Goal: Transaction & Acquisition: Purchase product/service

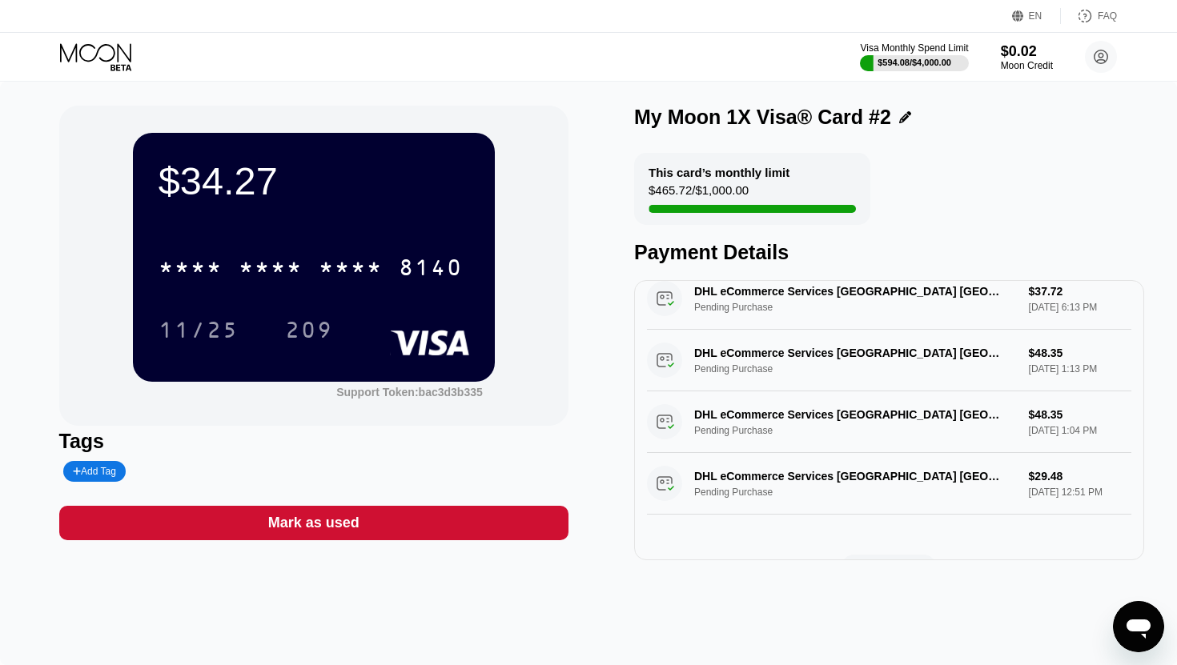
scroll to position [581, 0]
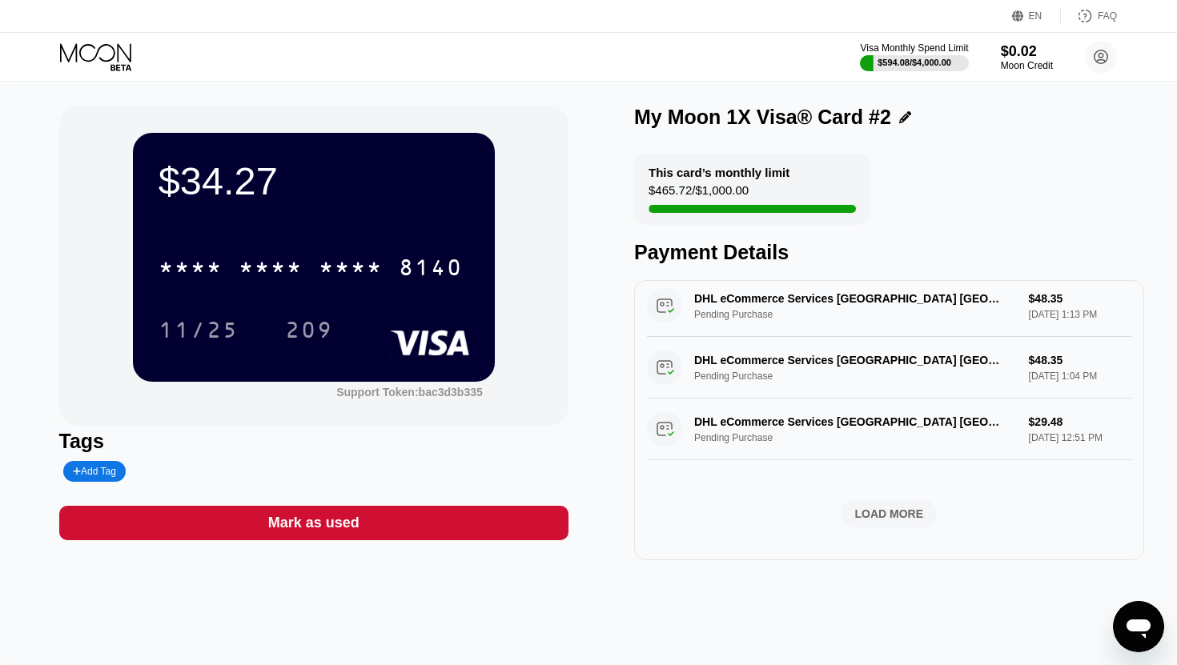
click at [94, 54] on icon at bounding box center [97, 57] width 74 height 28
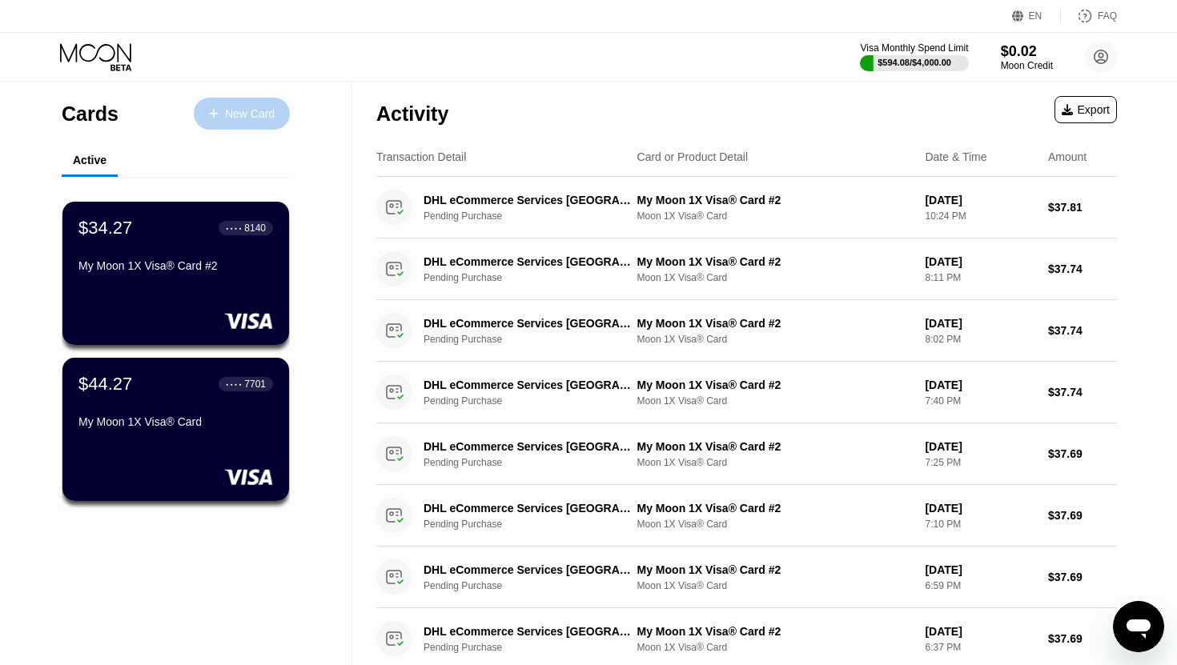
click at [238, 107] on div "New Card" at bounding box center [250, 114] width 50 height 14
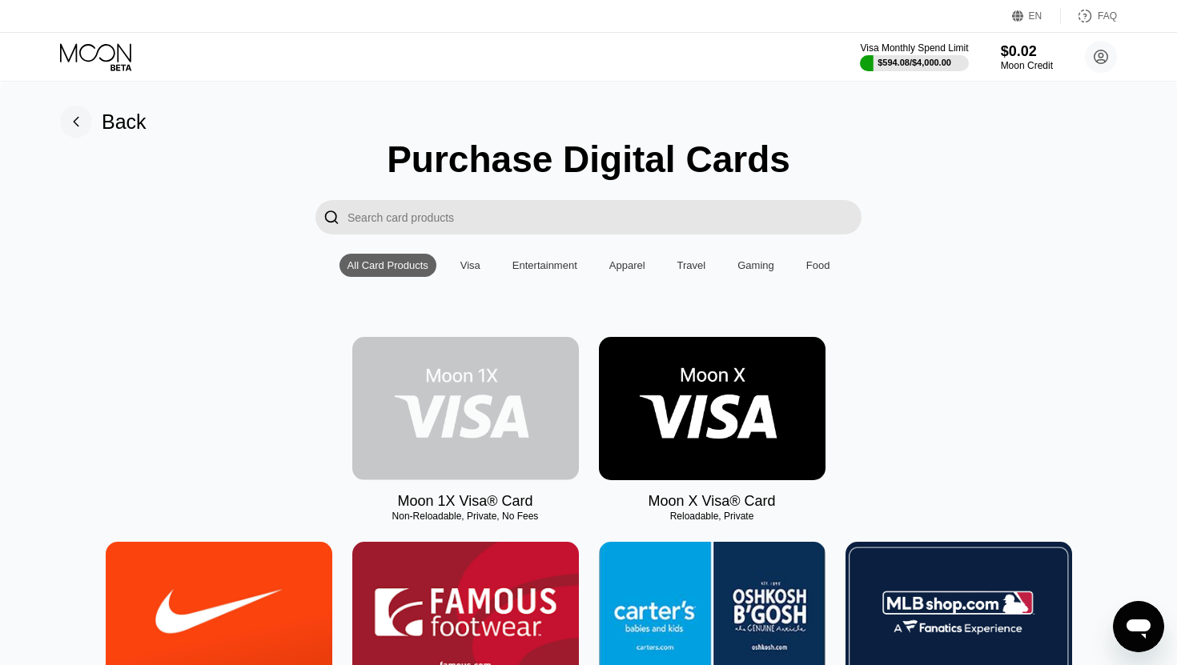
click at [482, 395] on img at bounding box center [465, 408] width 227 height 143
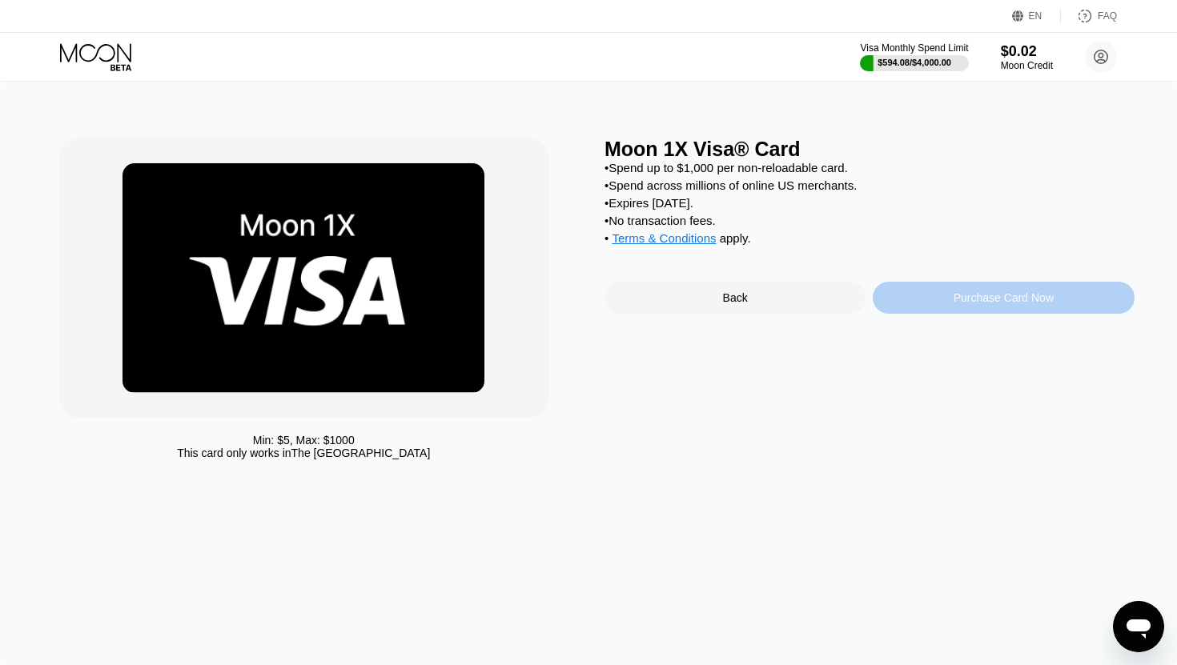
click at [902, 295] on div "Purchase Card Now" at bounding box center [1003, 298] width 261 height 32
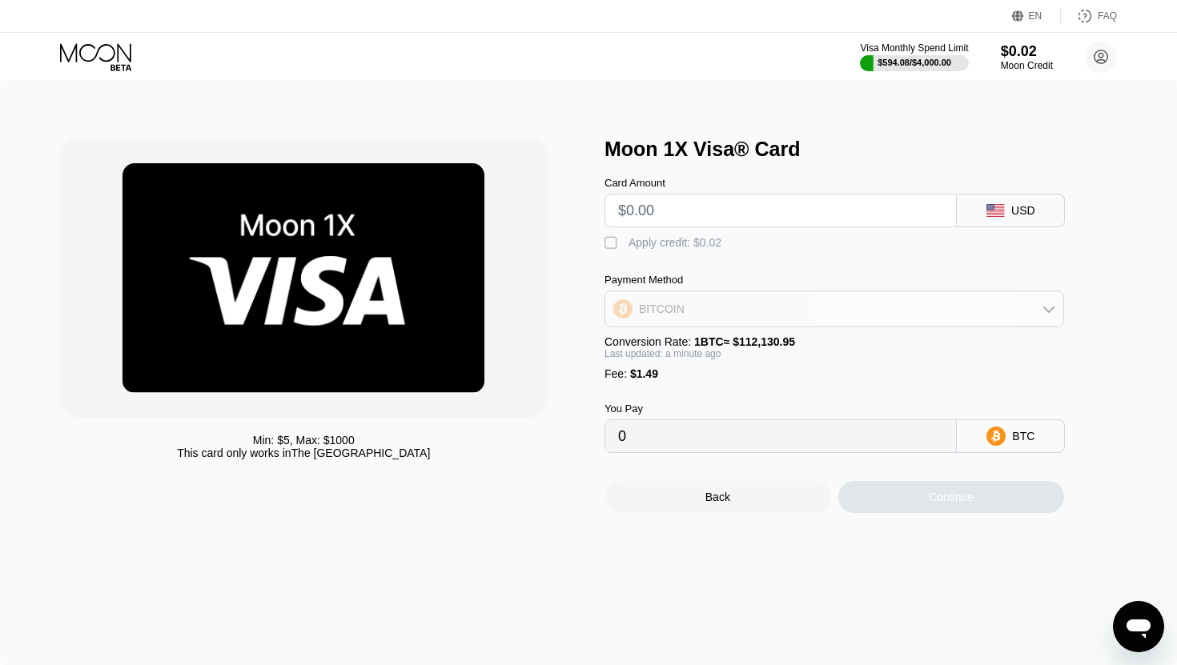
click at [864, 317] on div "BITCOIN" at bounding box center [834, 309] width 458 height 32
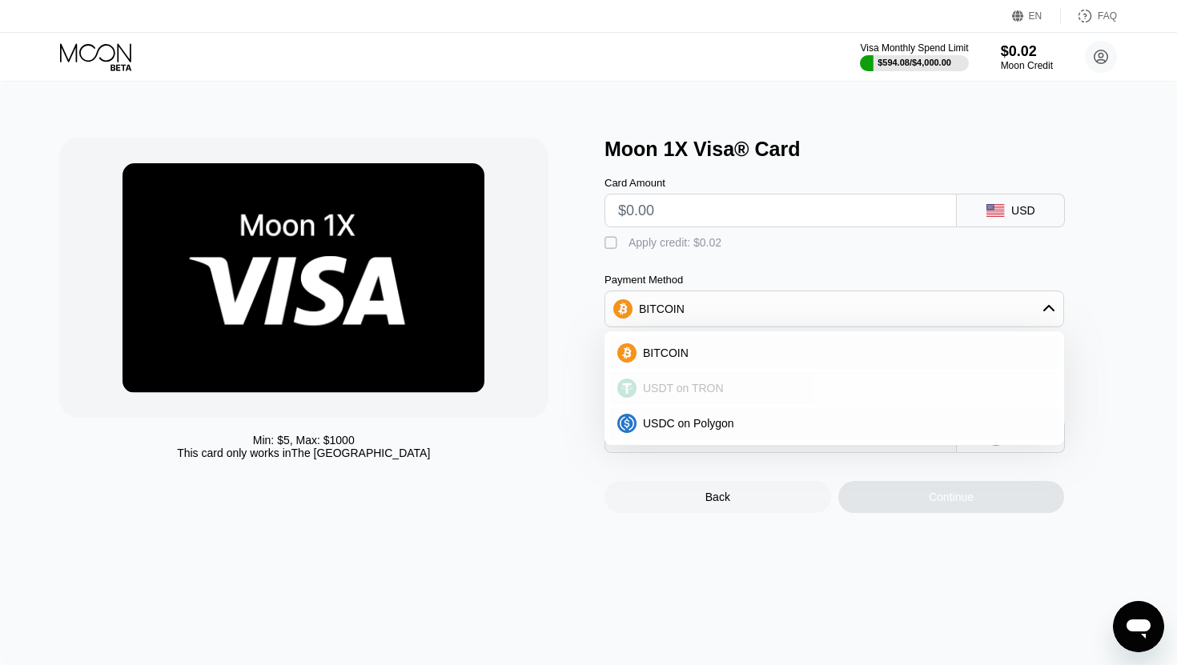
click at [774, 389] on div "USDT on TRON" at bounding box center [843, 388] width 415 height 13
type input "0.00"
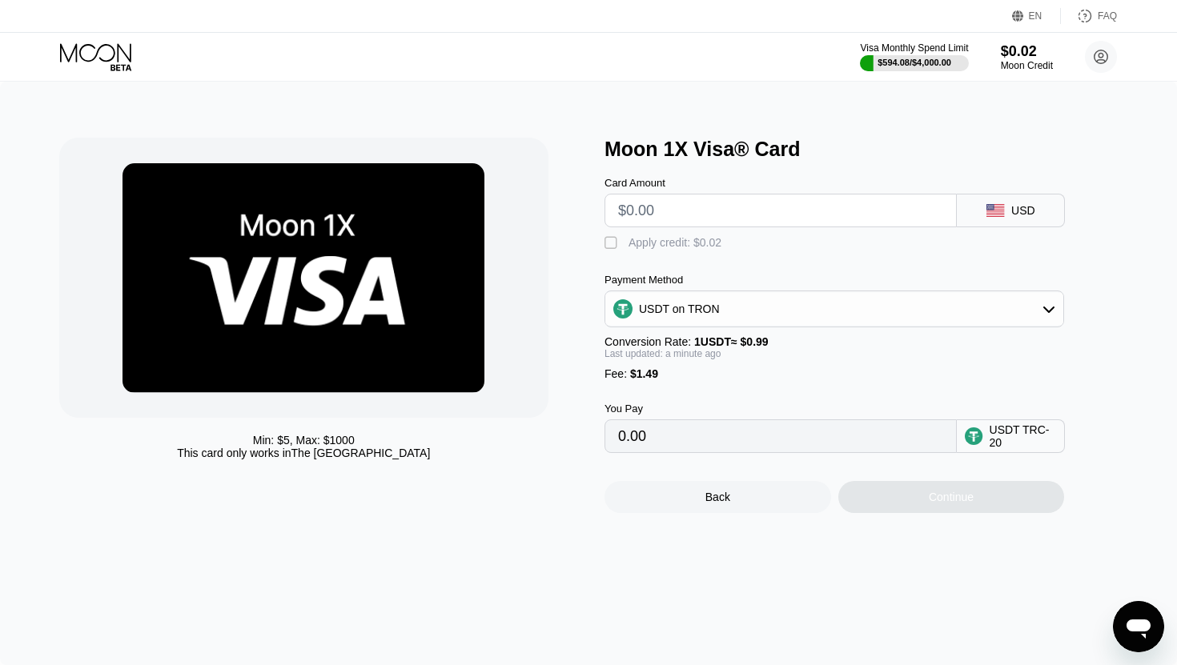
click at [776, 217] on input "text" at bounding box center [780, 211] width 325 height 32
type input "$1"
type input "2.52"
type input "$10"
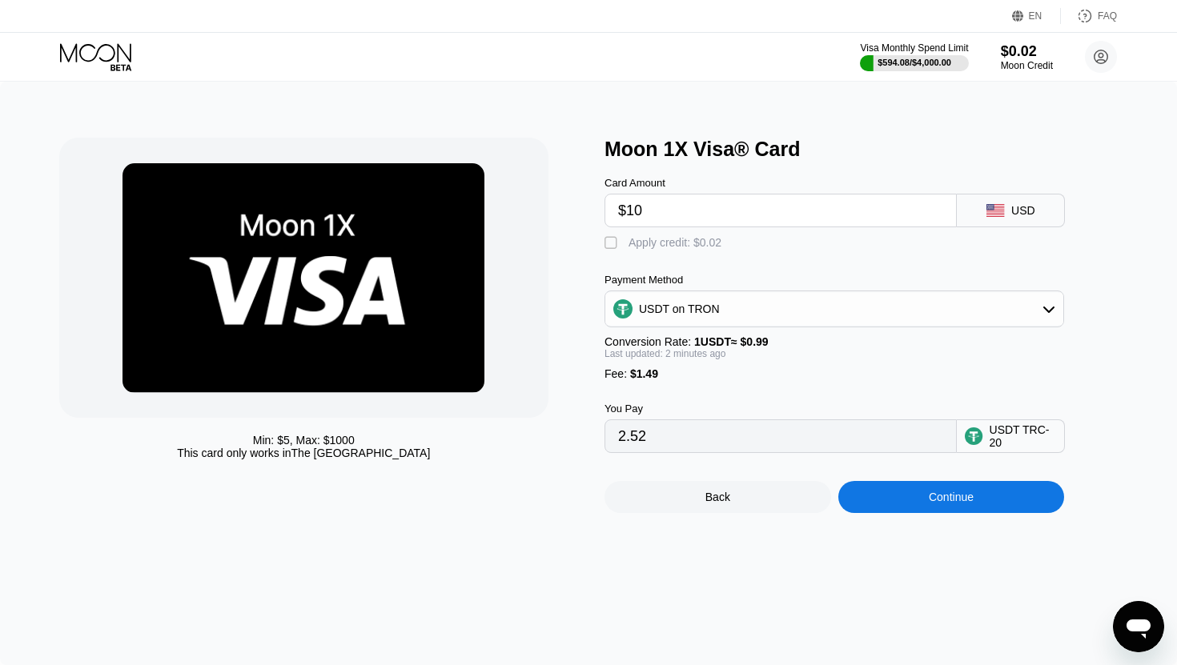
type input "11.61"
type input "$100"
type input "102.52"
type input "$1000"
type input "1011.61"
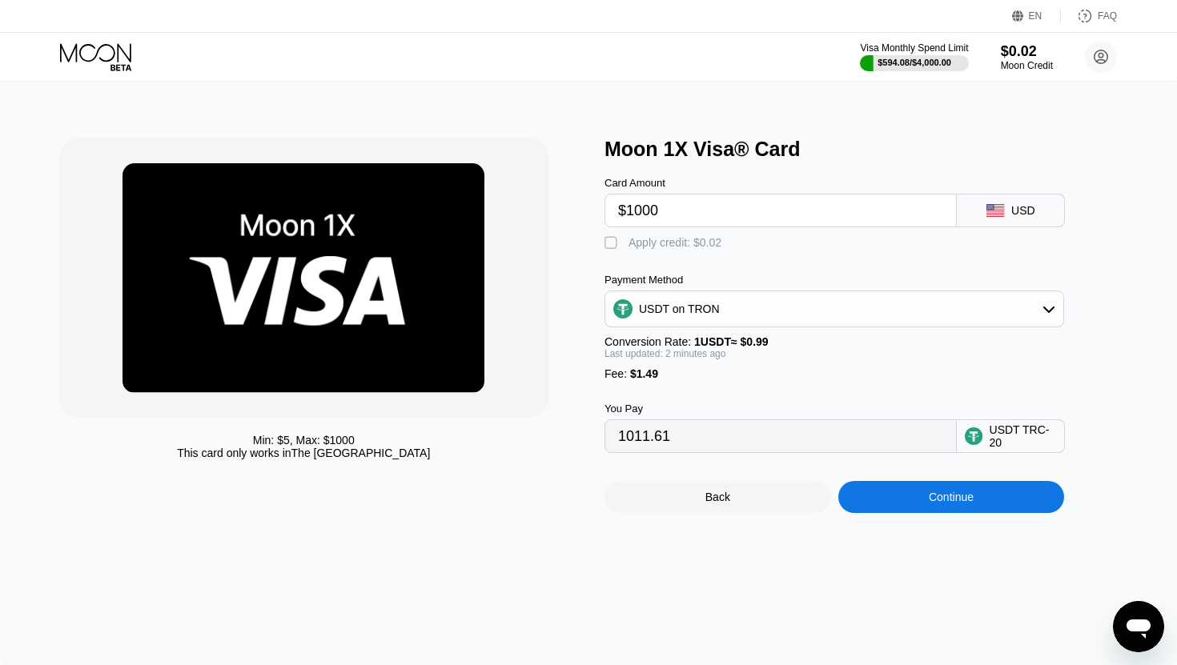
type input "$1000"
click at [873, 501] on div "Continue" at bounding box center [951, 497] width 227 height 32
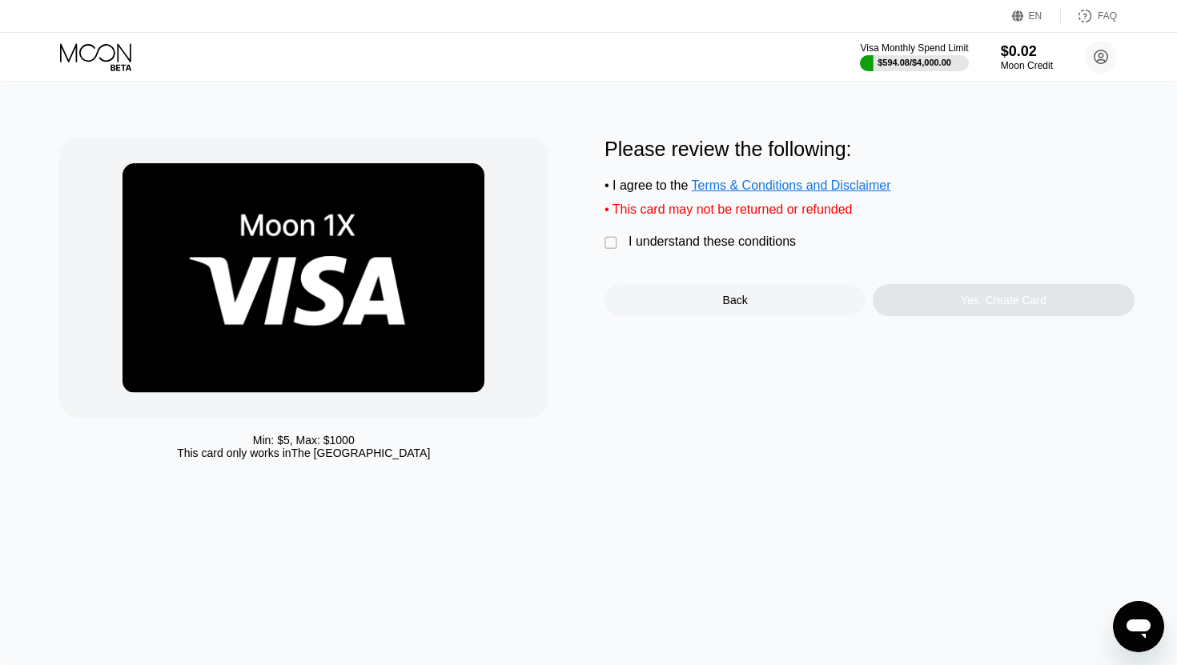
click at [623, 246] on div " I understand these conditions" at bounding box center [703, 243] width 199 height 17
click at [914, 310] on div "Yes, Create Card" at bounding box center [1003, 300] width 261 height 32
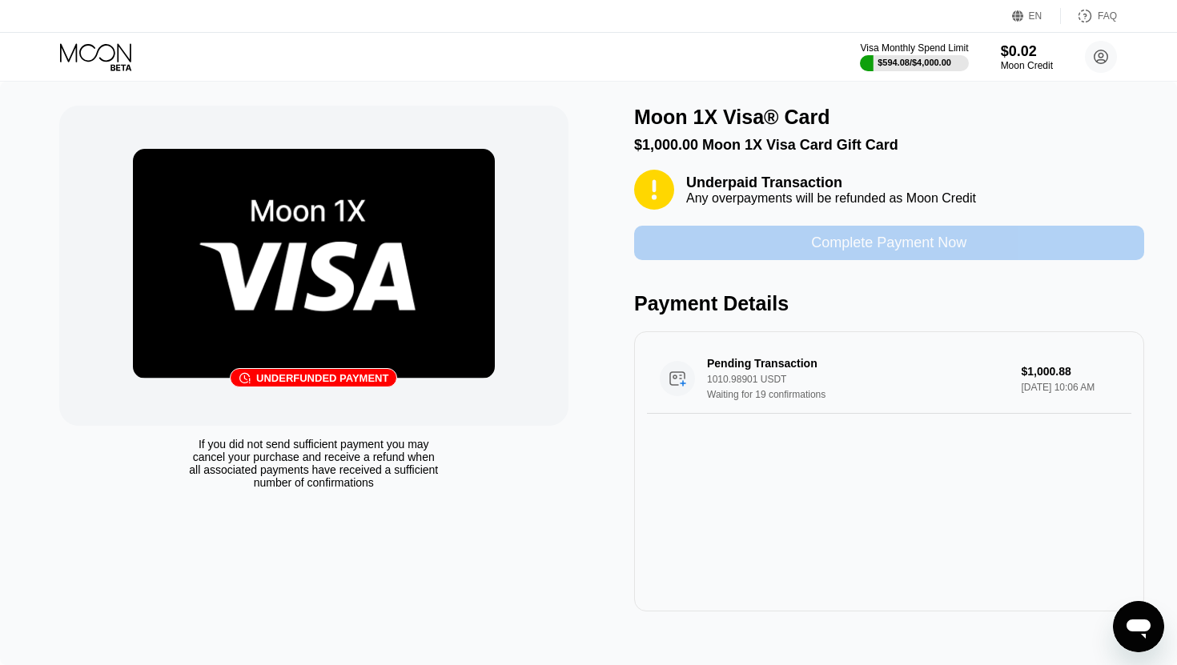
click at [863, 250] on div "Complete Payment Now" at bounding box center [888, 243] width 155 height 18
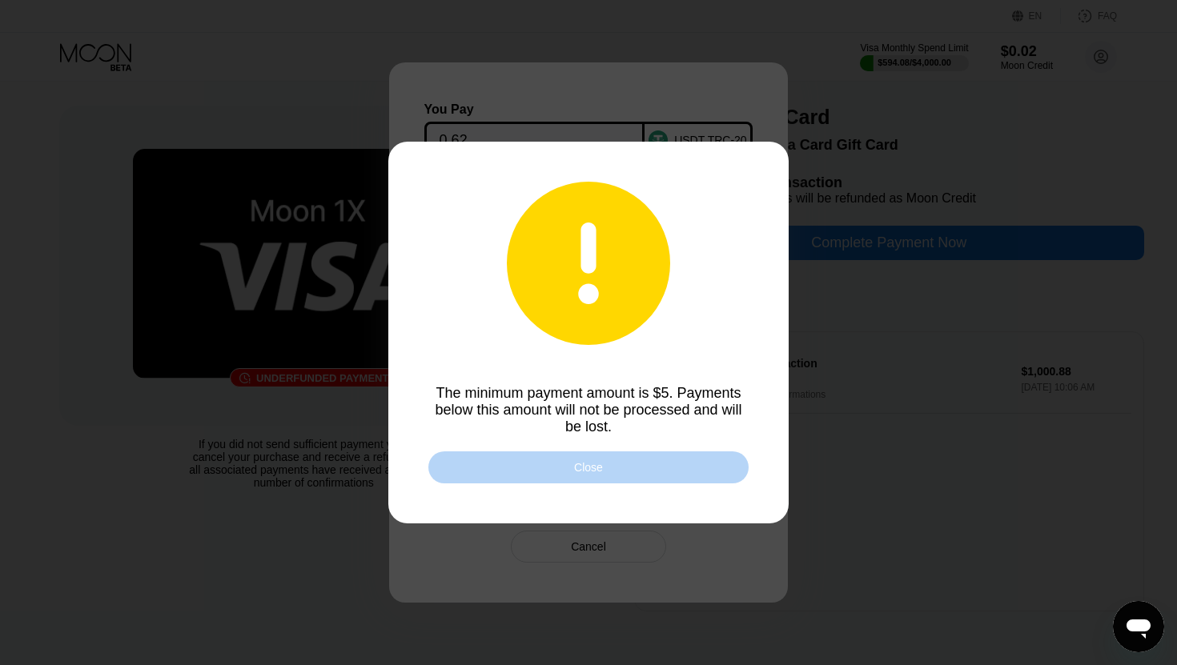
click at [621, 475] on div "Close" at bounding box center [588, 467] width 320 height 32
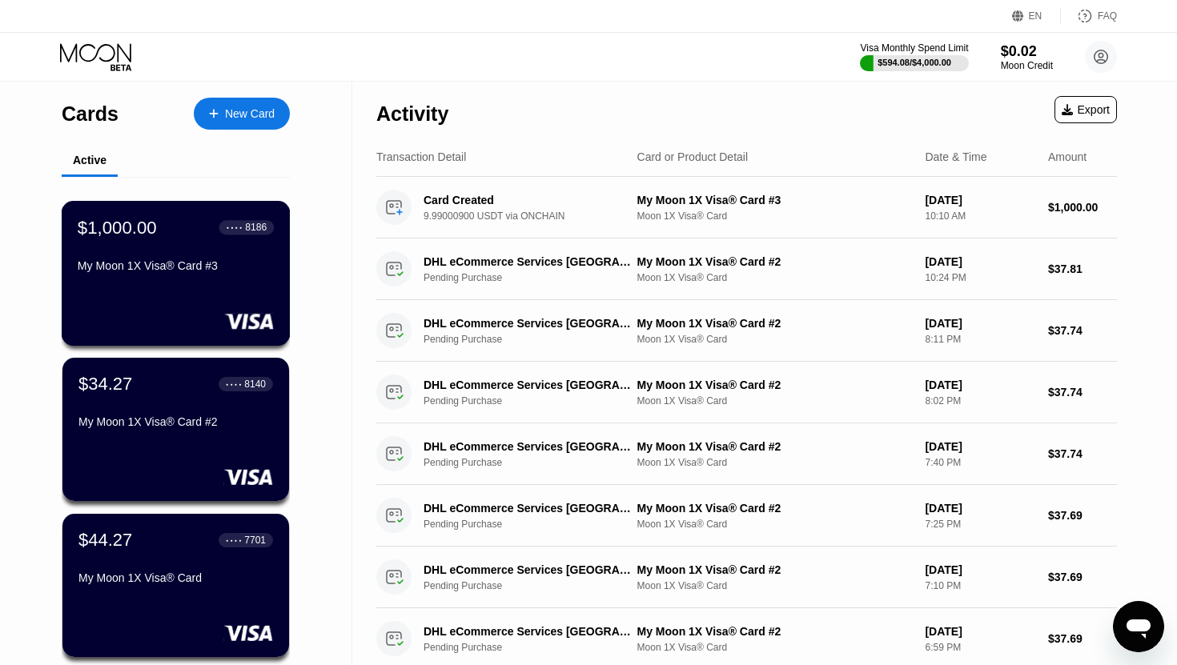
click at [173, 290] on div "$1,000.00 ● ● ● ● 8186 My Moon 1X Visa® Card #3" at bounding box center [176, 273] width 229 height 145
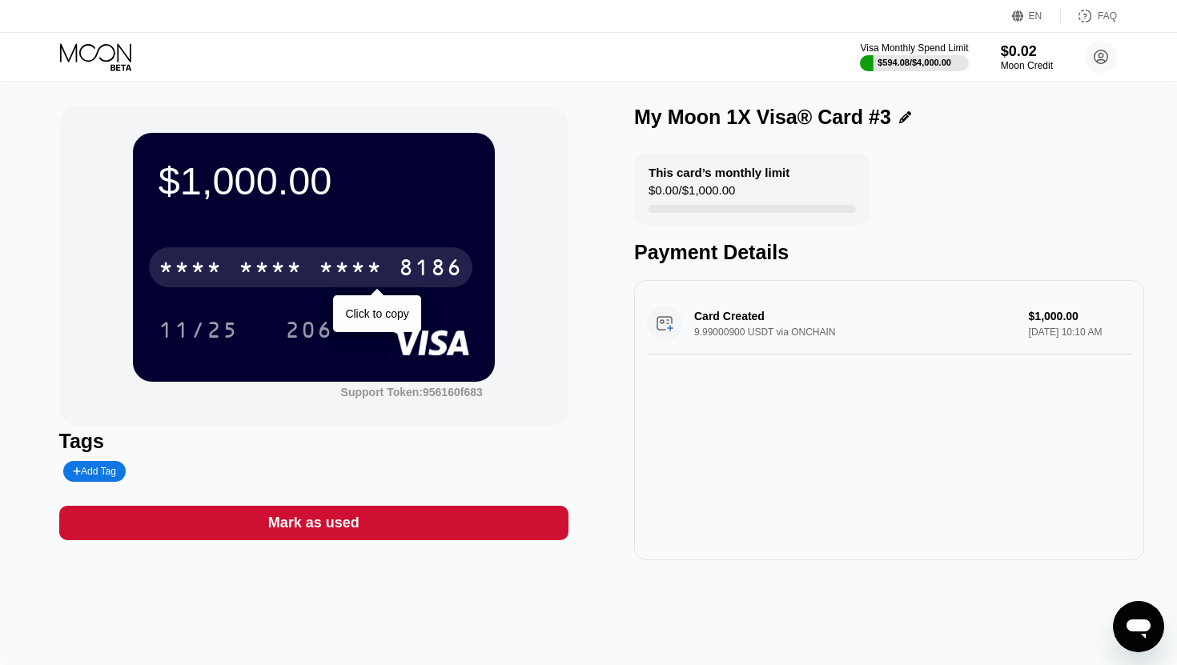
click at [343, 275] on div "* * * *" at bounding box center [351, 270] width 64 height 26
